Goal: Communication & Community: Answer question/provide support

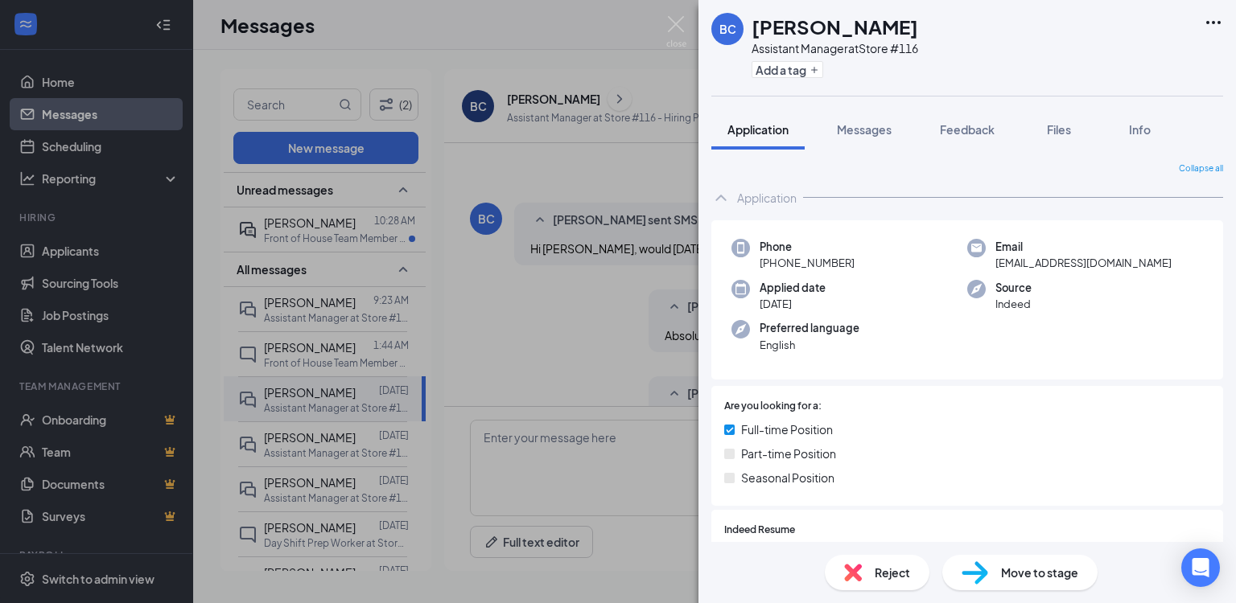
scroll to position [322, 0]
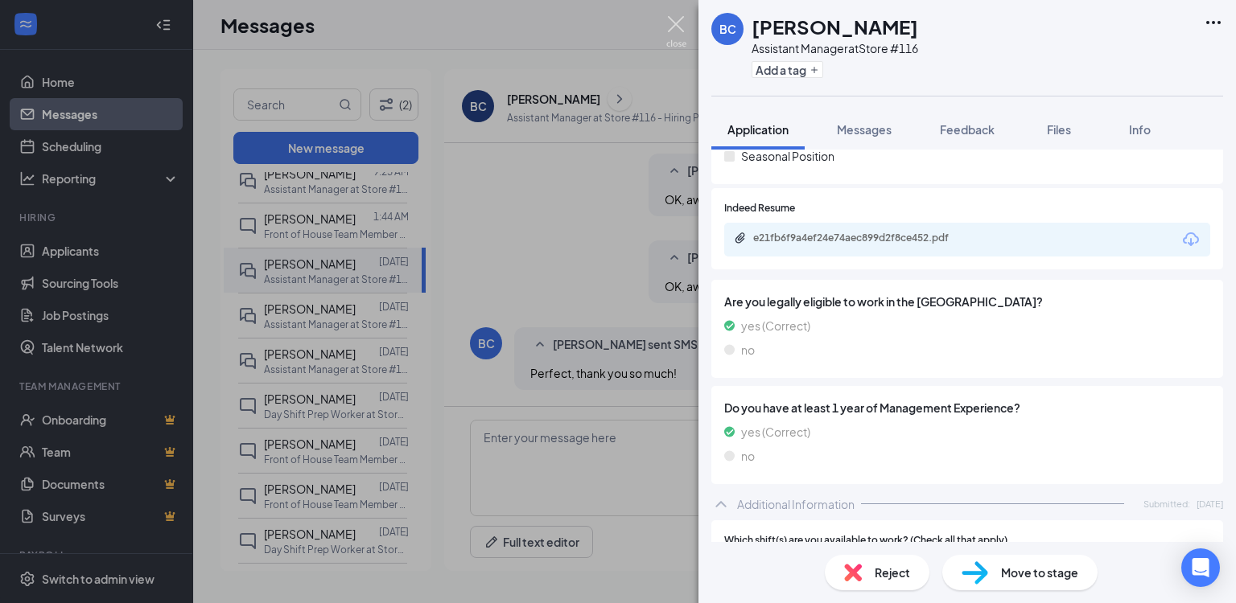
click at [669, 25] on img at bounding box center [676, 31] width 20 height 31
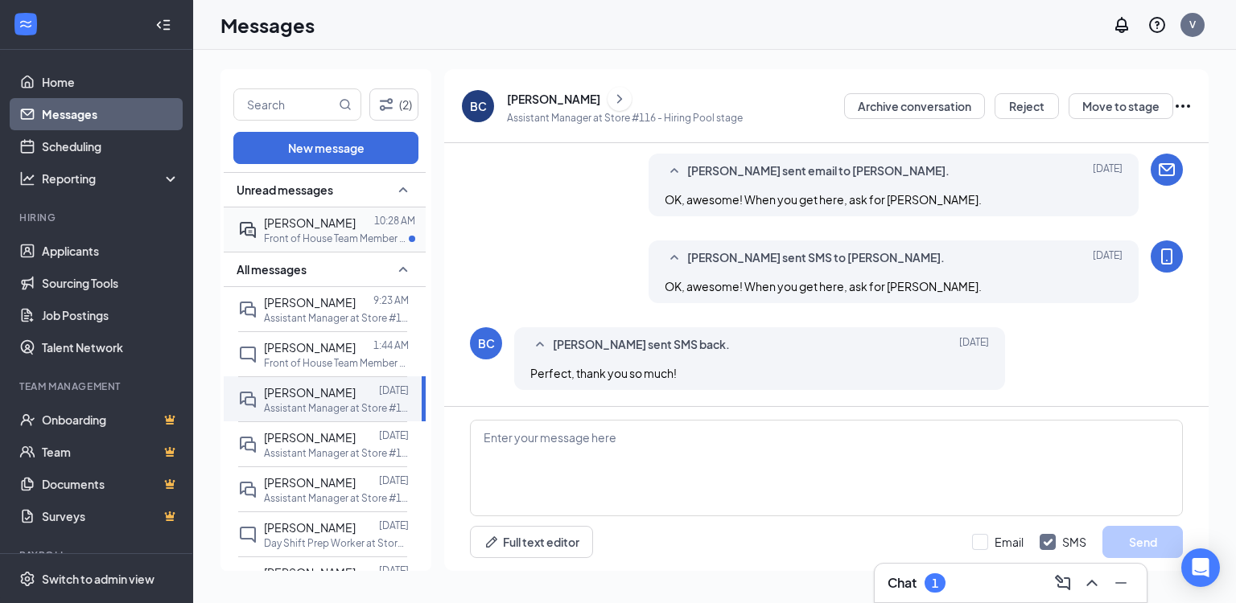
click at [307, 222] on span "[PERSON_NAME]" at bounding box center [310, 223] width 92 height 14
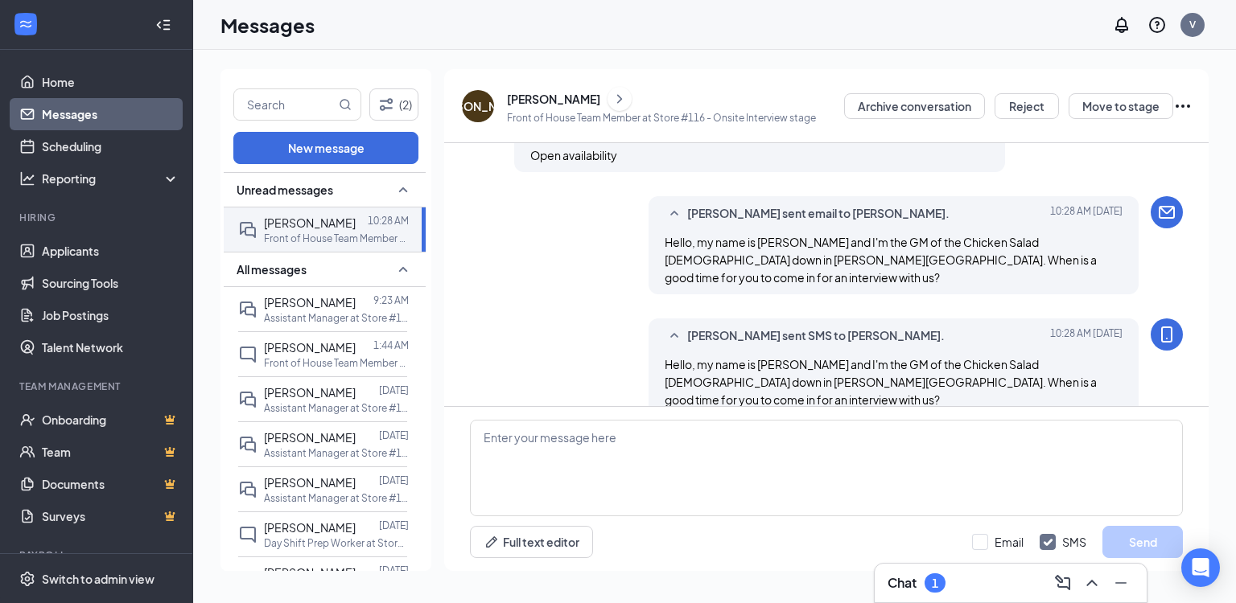
scroll to position [456, 0]
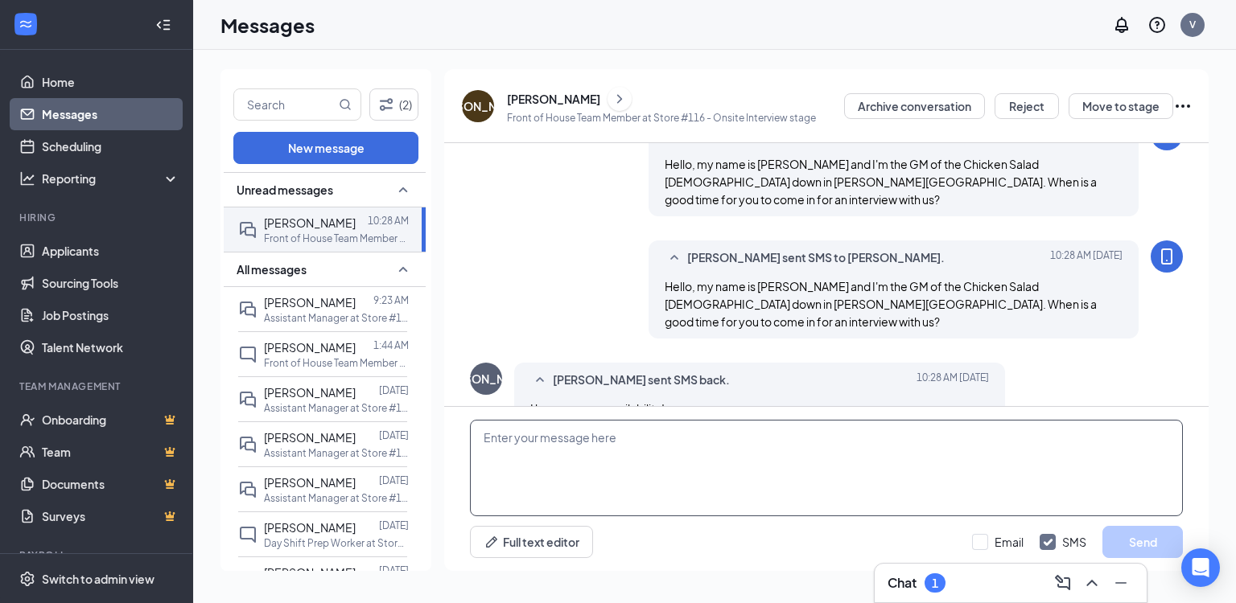
click at [602, 447] on textarea at bounding box center [826, 468] width 713 height 97
click at [657, 430] on textarea "Ok great! Could you possibly" at bounding box center [826, 468] width 713 height 97
type textarea "Ok great! Could you possibly come in and interview [DATE]?"
click at [1017, 536] on input "Email" at bounding box center [997, 542] width 51 height 16
checkbox input "true"
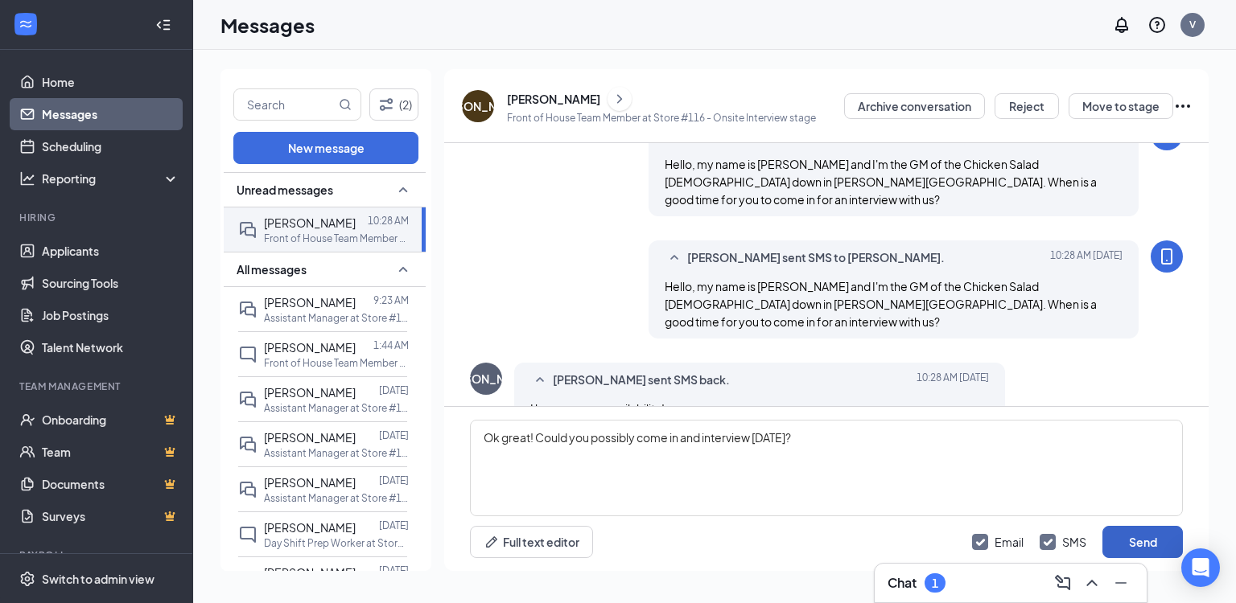
click at [1165, 546] on button "Send" at bounding box center [1142, 542] width 80 height 32
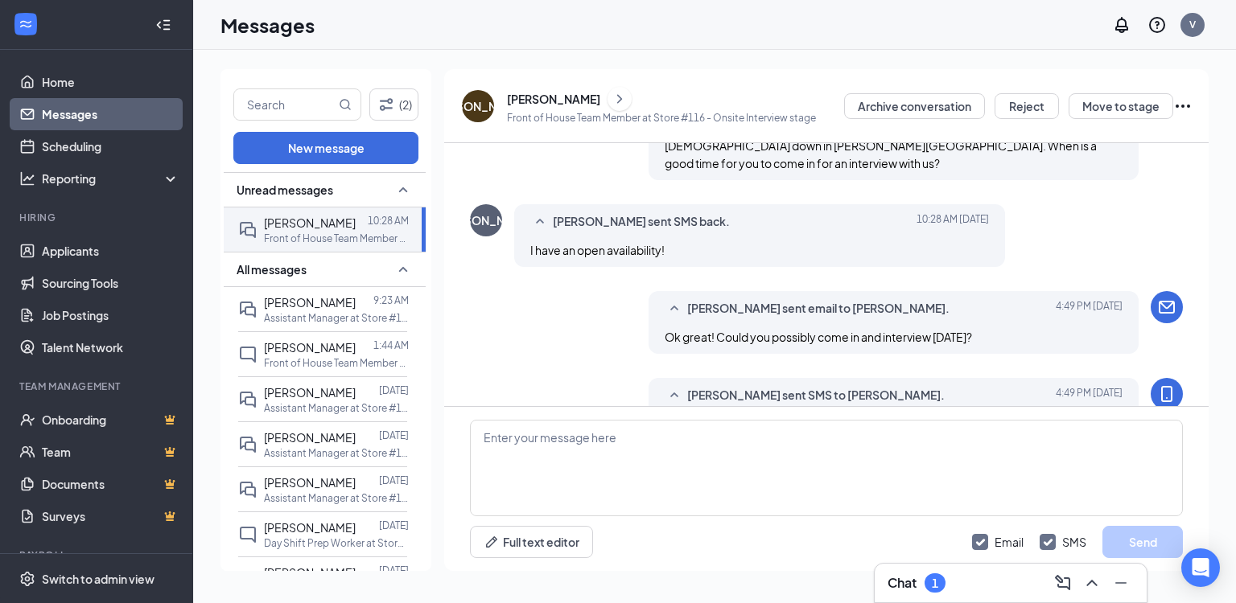
scroll to position [630, 0]
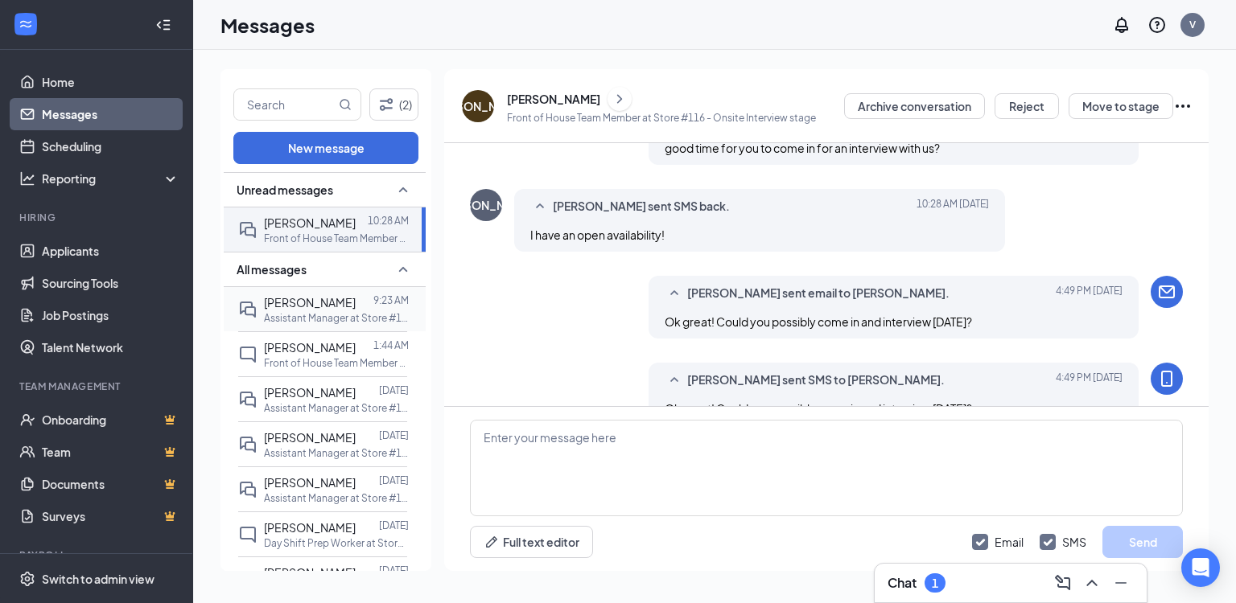
drag, startPoint x: 324, startPoint y: 317, endPoint x: 331, endPoint y: 329, distance: 13.7
click at [324, 317] on p "Assistant Manager at Store #116" at bounding box center [336, 318] width 145 height 14
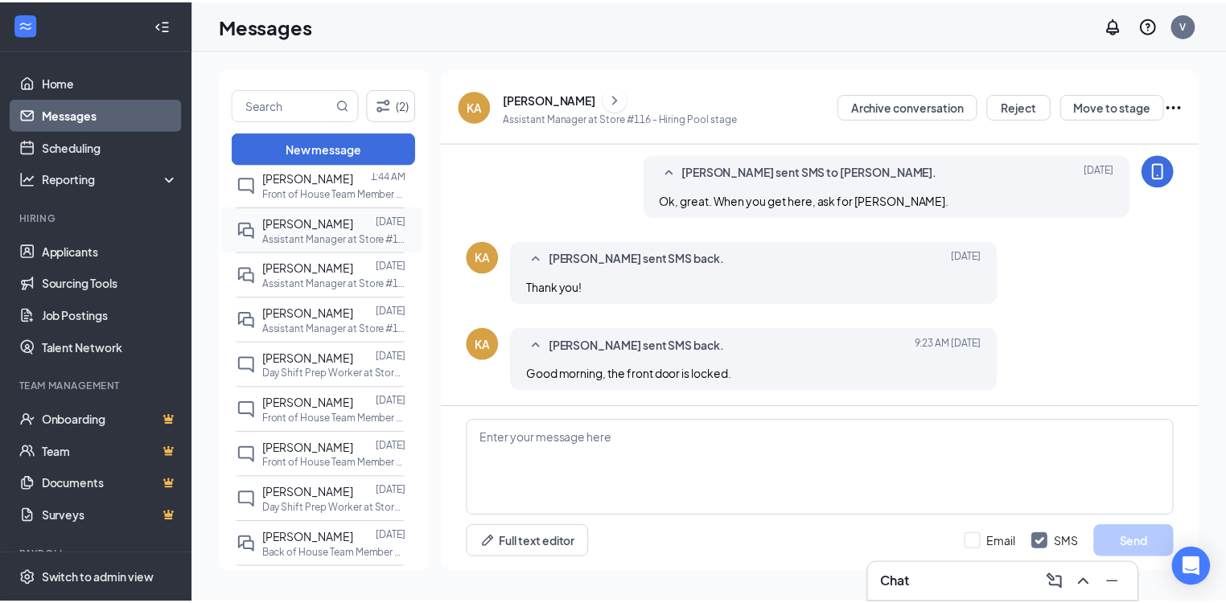
scroll to position [193, 0]
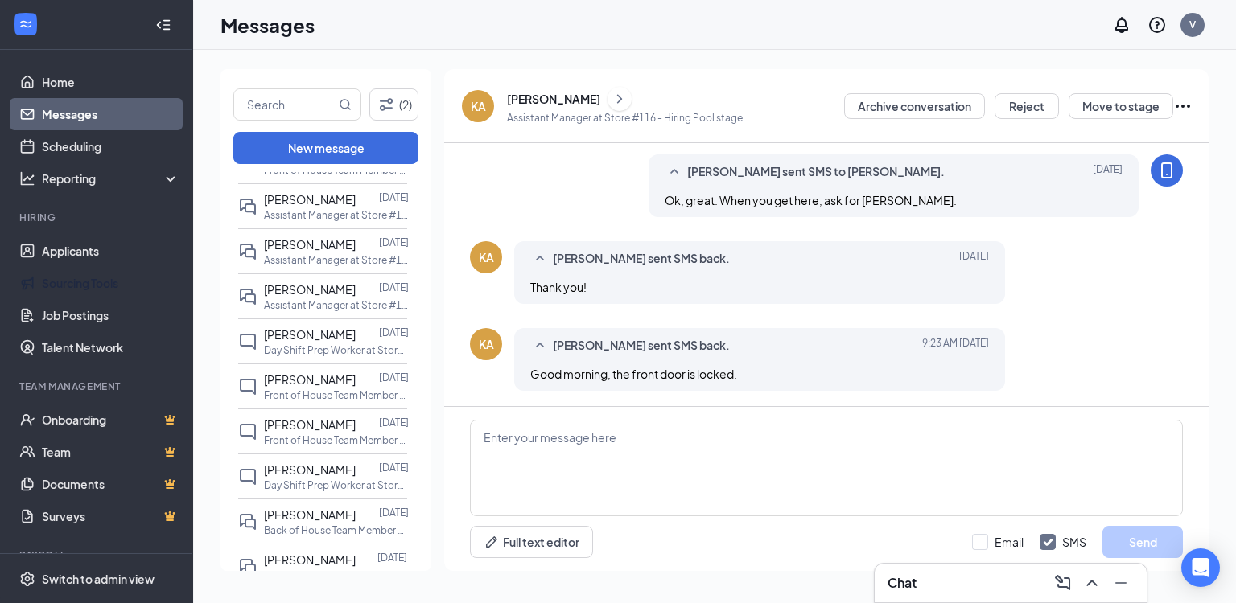
drag, startPoint x: 80, startPoint y: 289, endPoint x: 117, endPoint y: 365, distance: 85.3
click at [80, 289] on link "Sourcing Tools" at bounding box center [111, 283] width 138 height 32
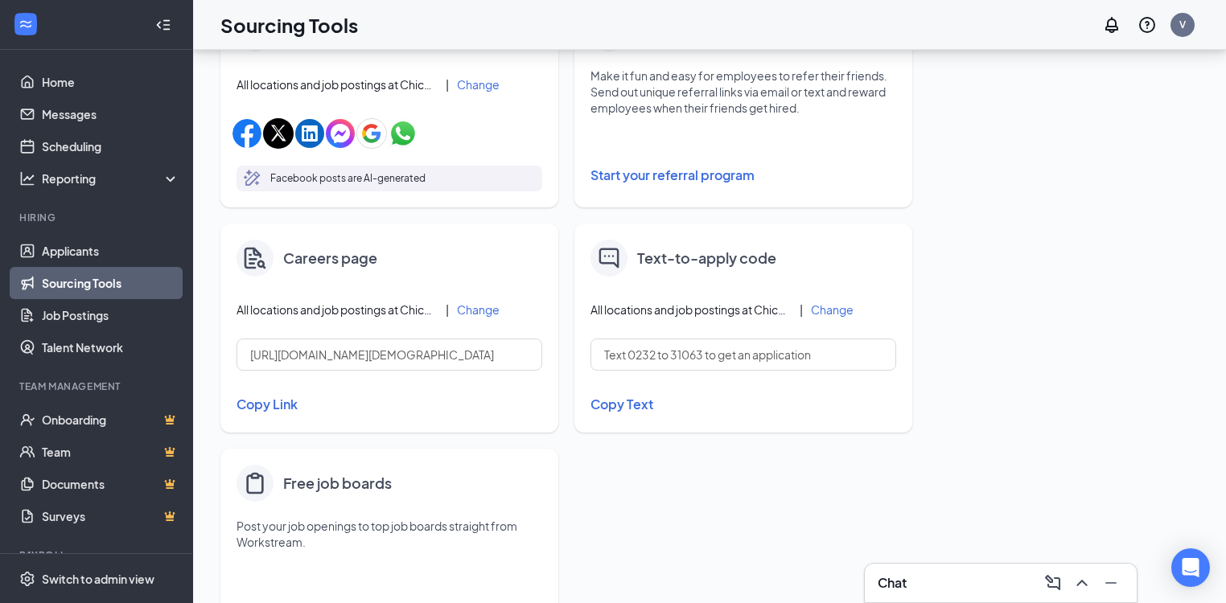
scroll to position [653, 0]
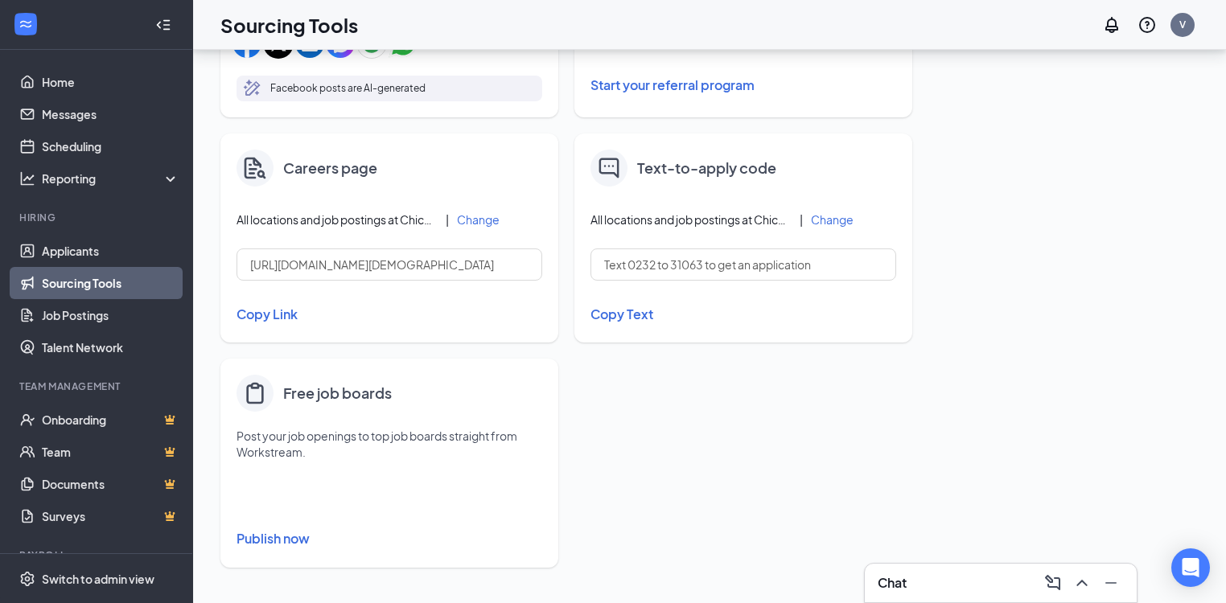
click at [286, 534] on button "Publish now" at bounding box center [390, 539] width 306 height 26
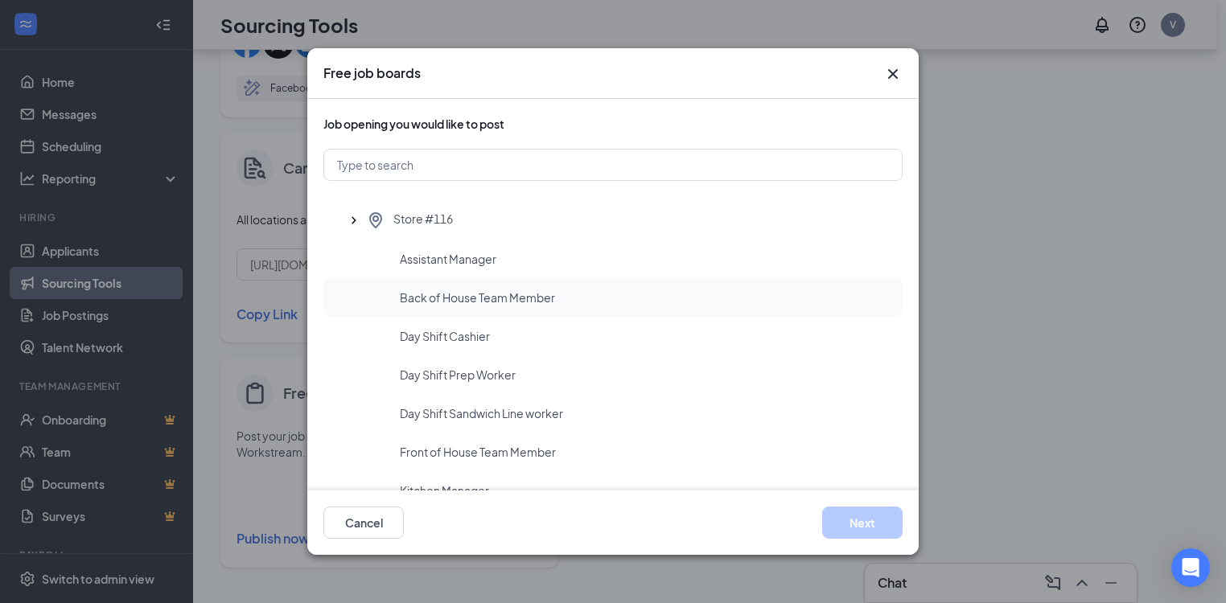
scroll to position [51, 0]
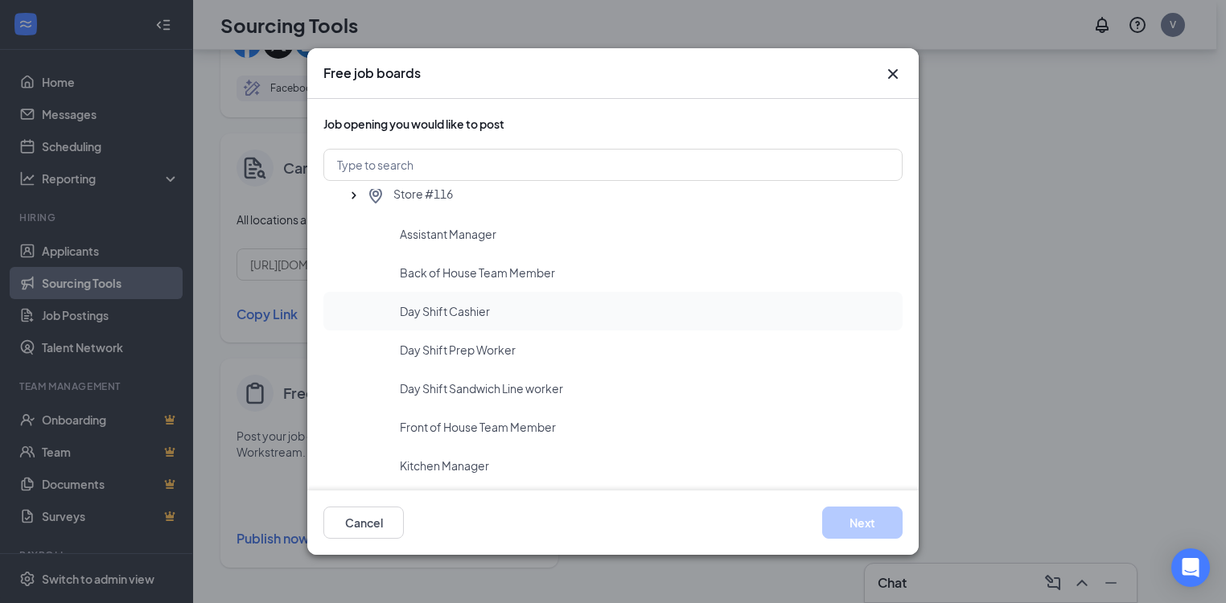
click at [457, 311] on span "Day Shift Cashier" at bounding box center [445, 311] width 90 height 16
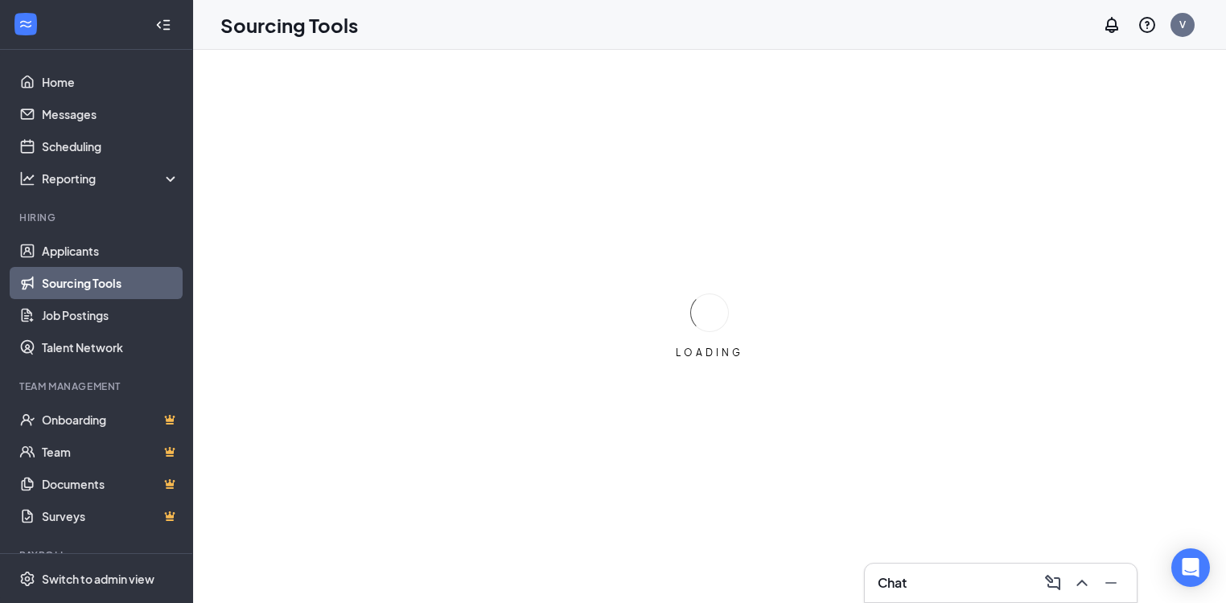
scroll to position [0, 0]
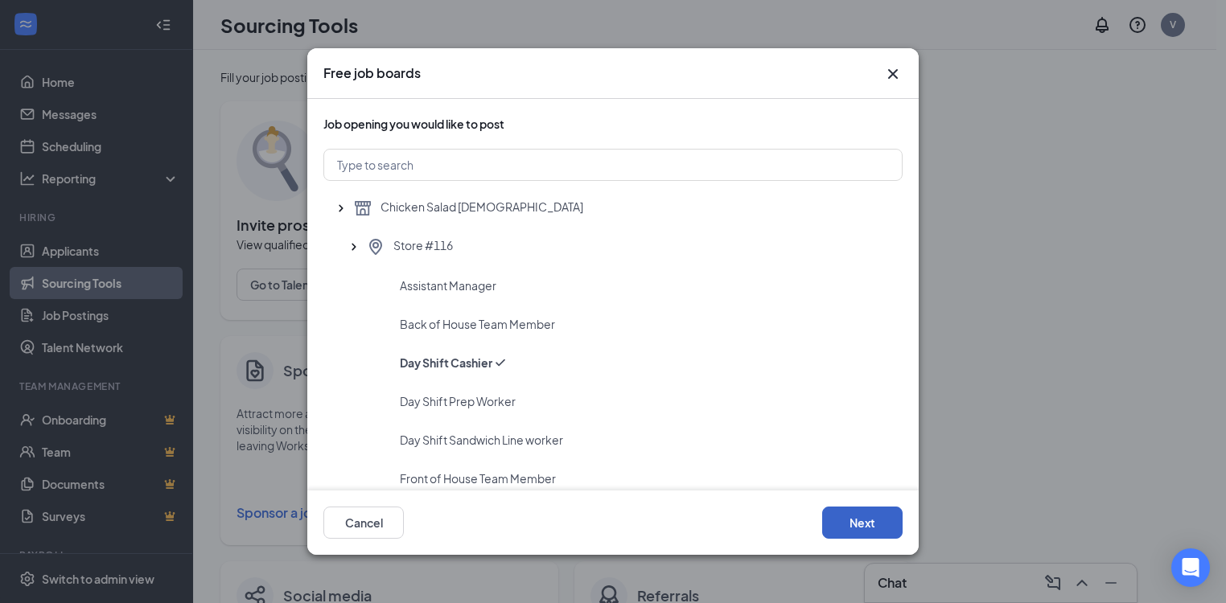
click at [854, 516] on button "Next" at bounding box center [862, 523] width 80 height 32
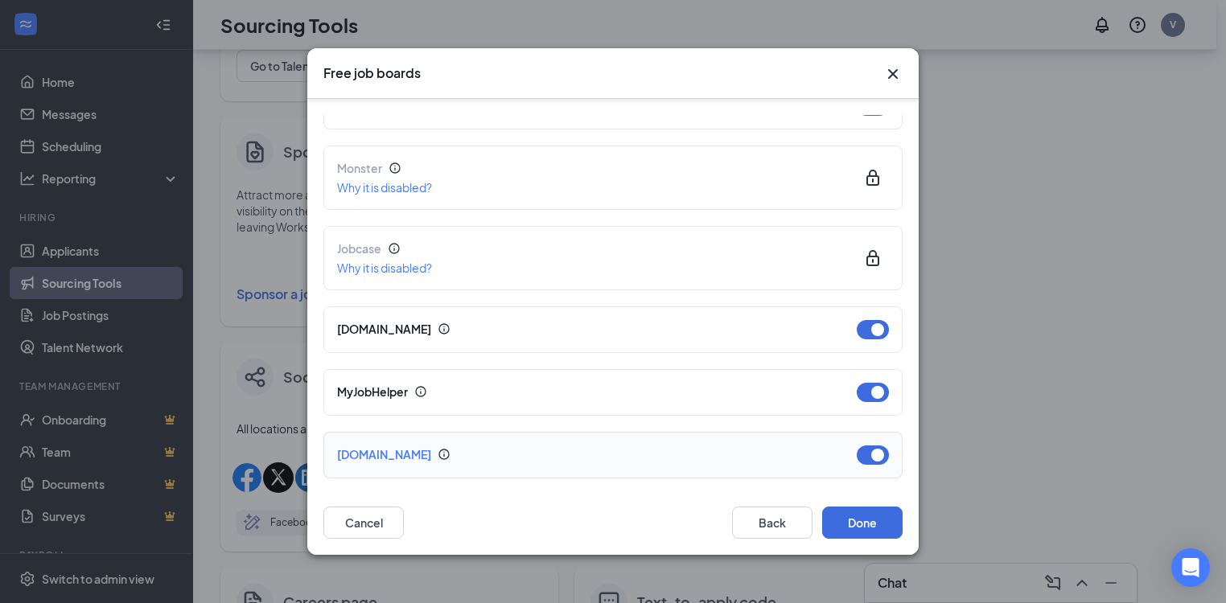
scroll to position [257, 0]
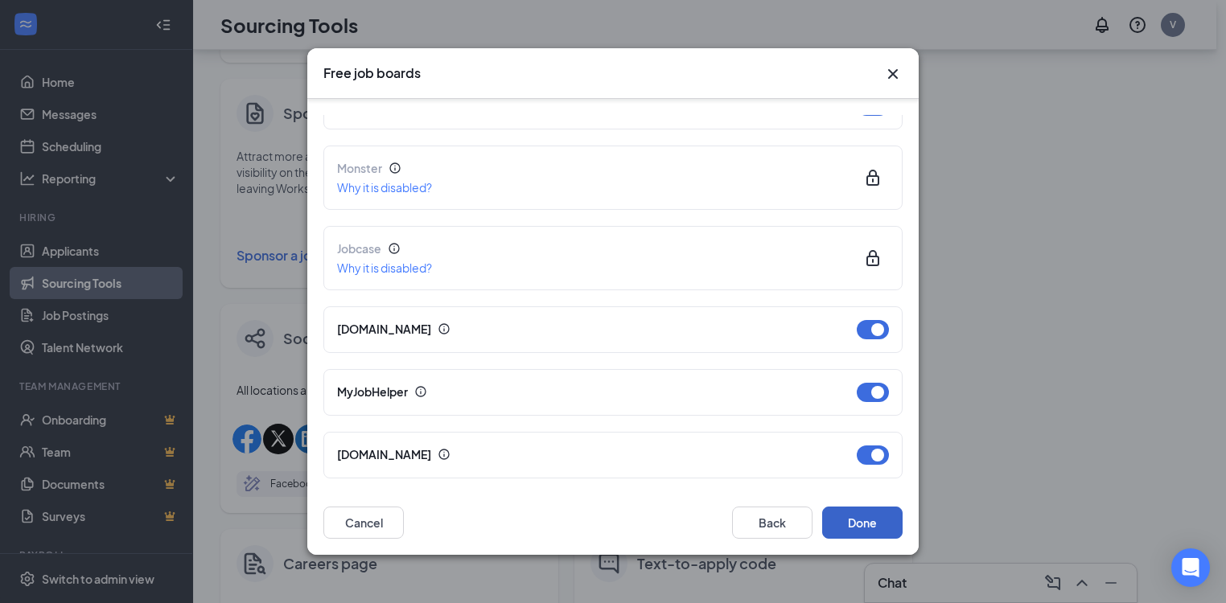
click at [877, 524] on button "Done" at bounding box center [862, 523] width 80 height 32
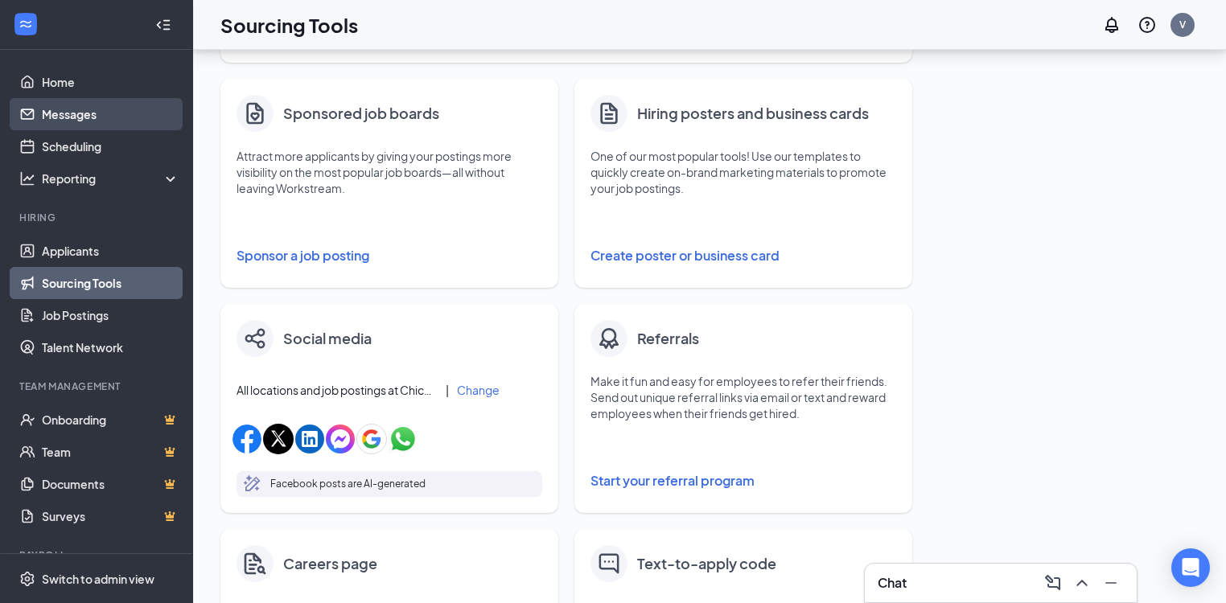
click at [107, 114] on link "Messages" at bounding box center [111, 114] width 138 height 32
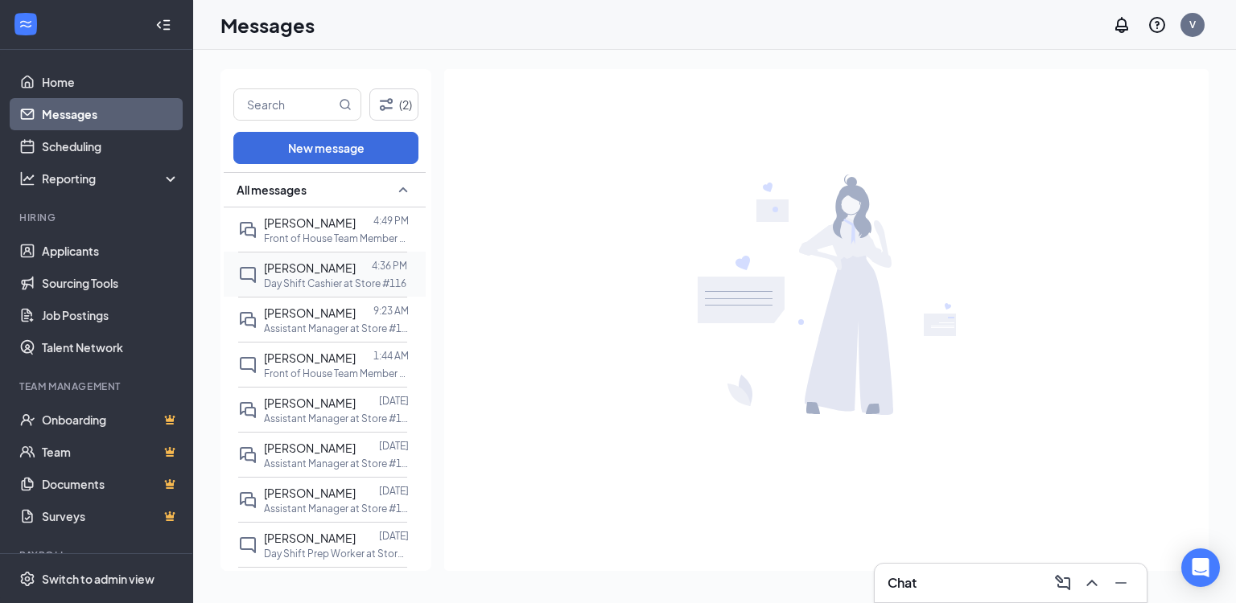
click at [313, 270] on span "[PERSON_NAME]" at bounding box center [310, 268] width 92 height 14
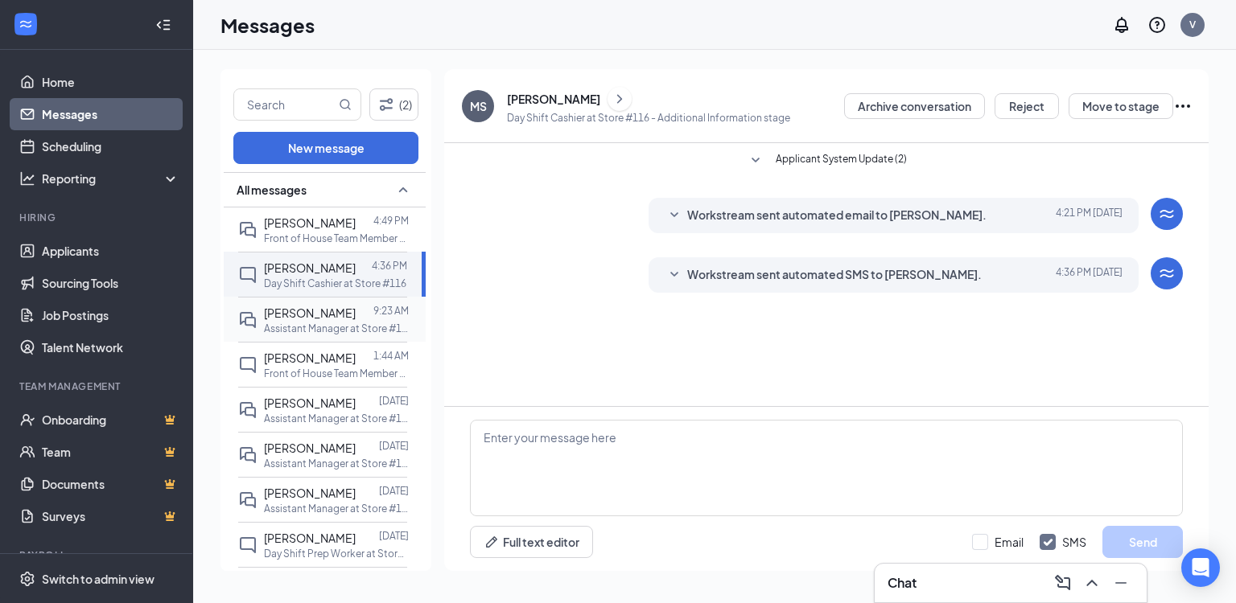
click at [300, 329] on p "Assistant Manager at Store #116" at bounding box center [336, 329] width 145 height 14
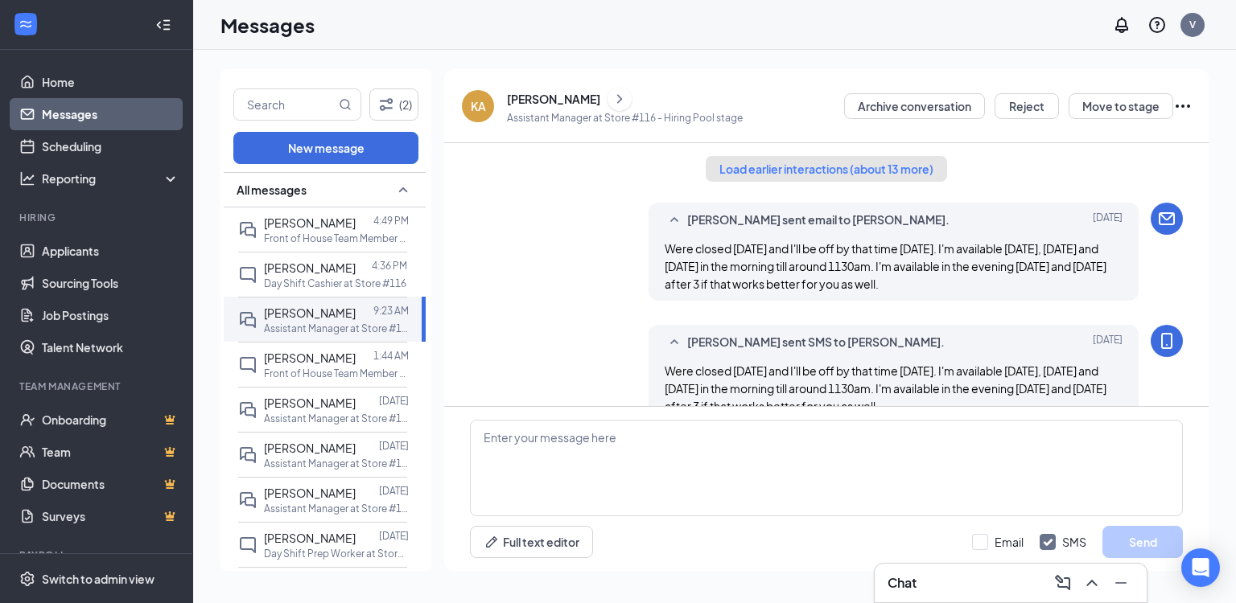
click at [896, 167] on button "Load earlier interactions (about 13 more)" at bounding box center [826, 169] width 241 height 26
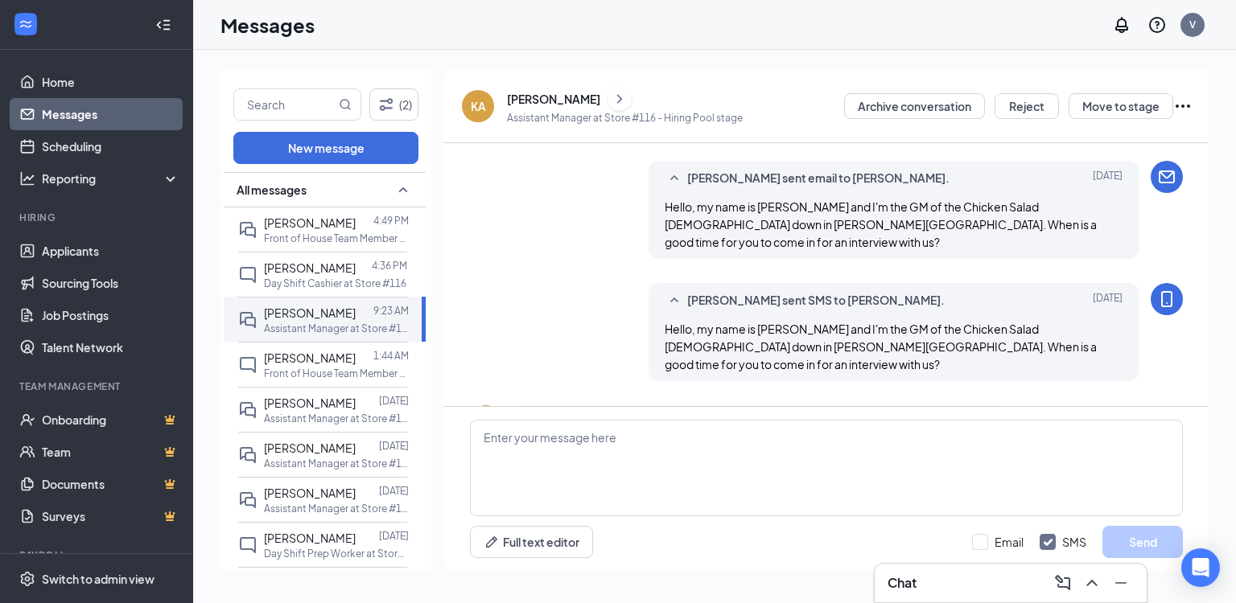
scroll to position [451, 0]
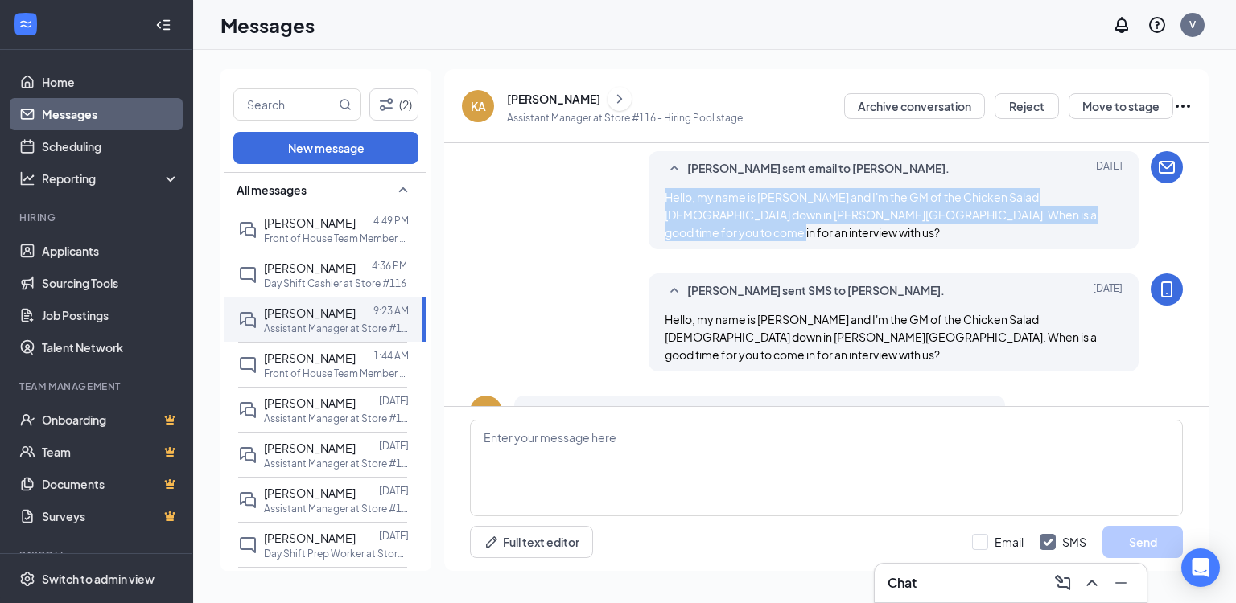
drag, startPoint x: 1098, startPoint y: 218, endPoint x: 661, endPoint y: 196, distance: 436.7
click at [665, 196] on div "Hello, my name is [PERSON_NAME] and I'm the GM of the Chicken Salad [DEMOGRAPHI…" at bounding box center [894, 214] width 459 height 53
copy span "Hello, my name is [PERSON_NAME] and I'm the GM of the Chicken Salad [DEMOGRAPHI…"
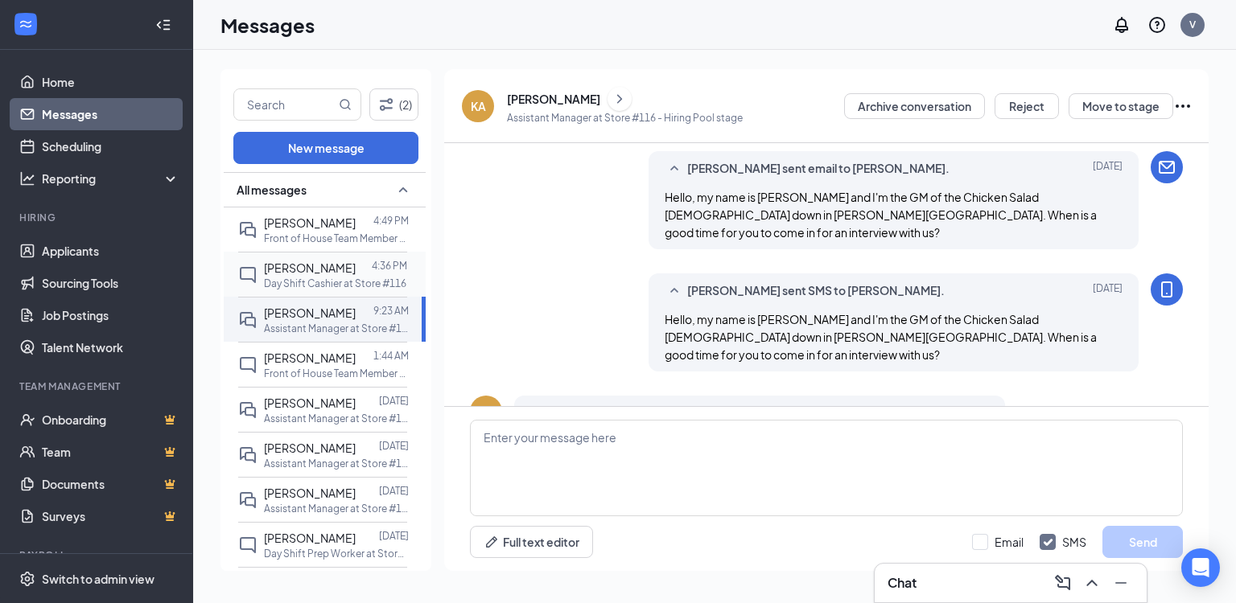
click at [318, 267] on span "[PERSON_NAME]" at bounding box center [310, 268] width 92 height 14
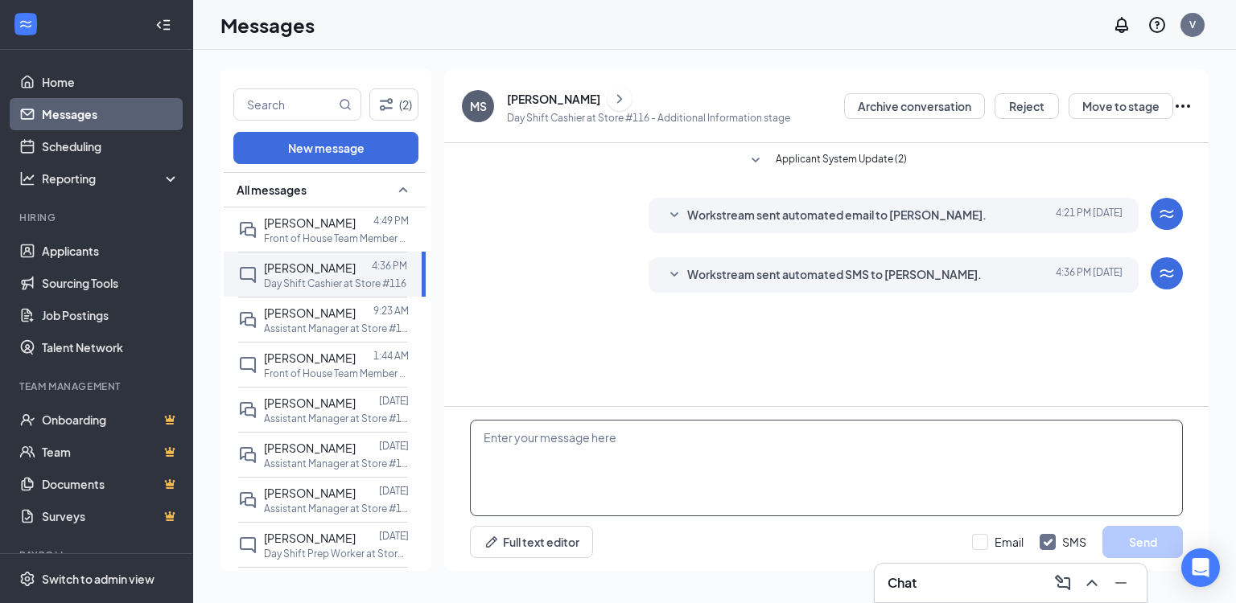
click at [766, 431] on textarea at bounding box center [826, 468] width 713 height 97
paste textarea "Hello, my name is [PERSON_NAME] and I'm the GM of the Chicken Salad [DEMOGRAPHI…"
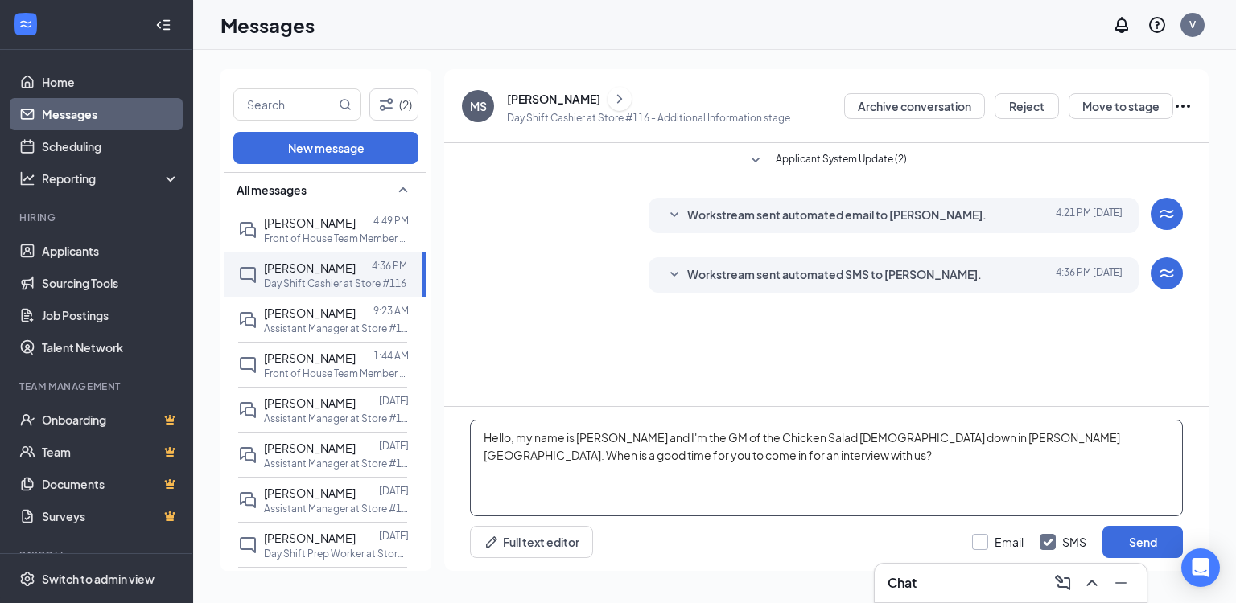
type textarea "Hello, my name is [PERSON_NAME] and I'm the GM of the Chicken Salad [DEMOGRAPHI…"
click at [1014, 542] on input "Email" at bounding box center [997, 542] width 51 height 16
checkbox input "true"
click at [1146, 541] on button "Send" at bounding box center [1142, 542] width 80 height 32
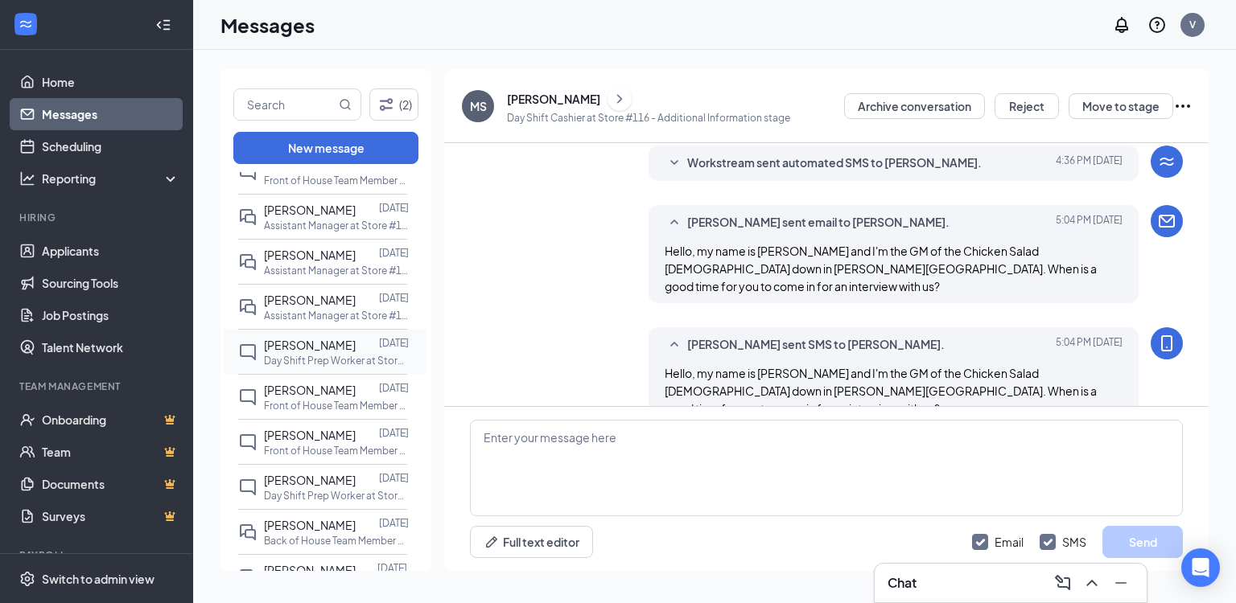
scroll to position [257, 0]
